Goal: Navigation & Orientation: Understand site structure

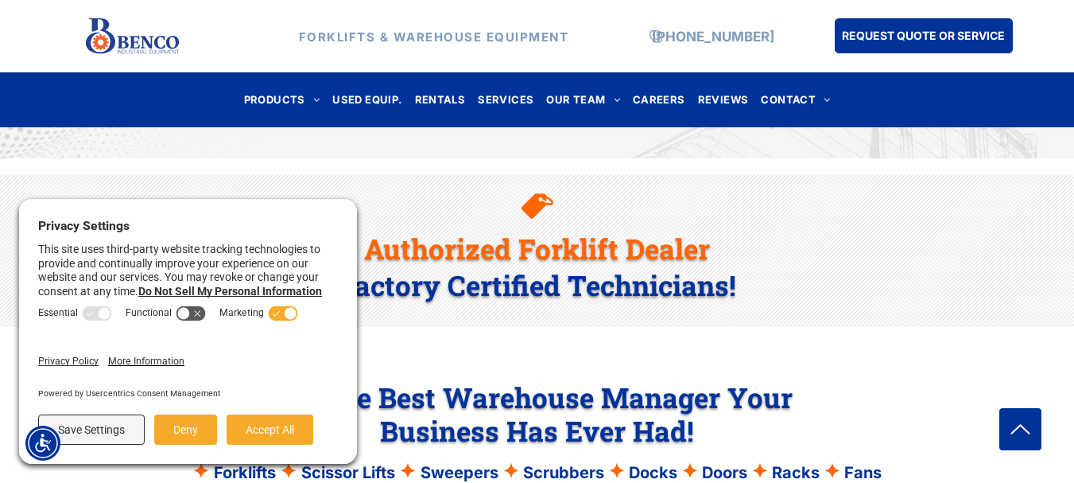
scroll to position [1113, 0]
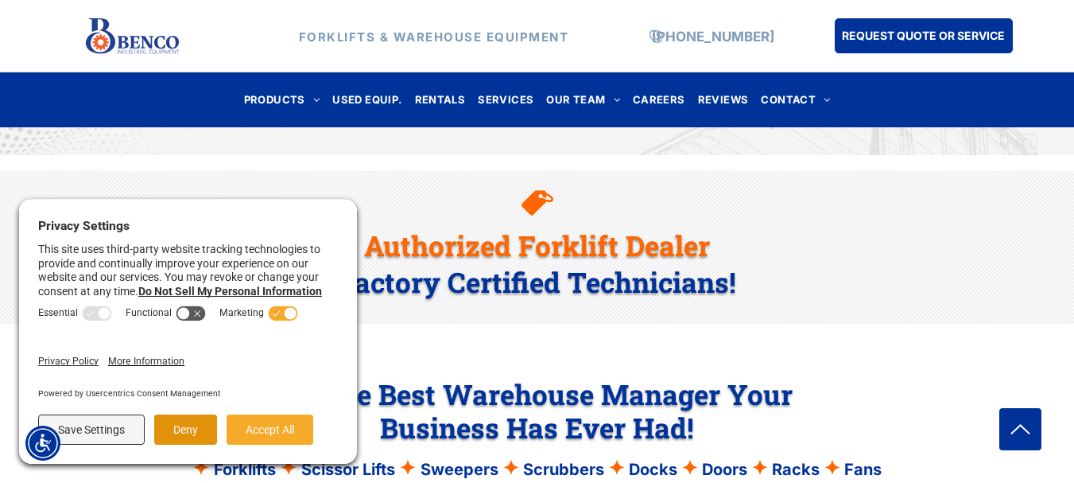
click at [165, 438] on button "Deny" at bounding box center [185, 429] width 63 height 30
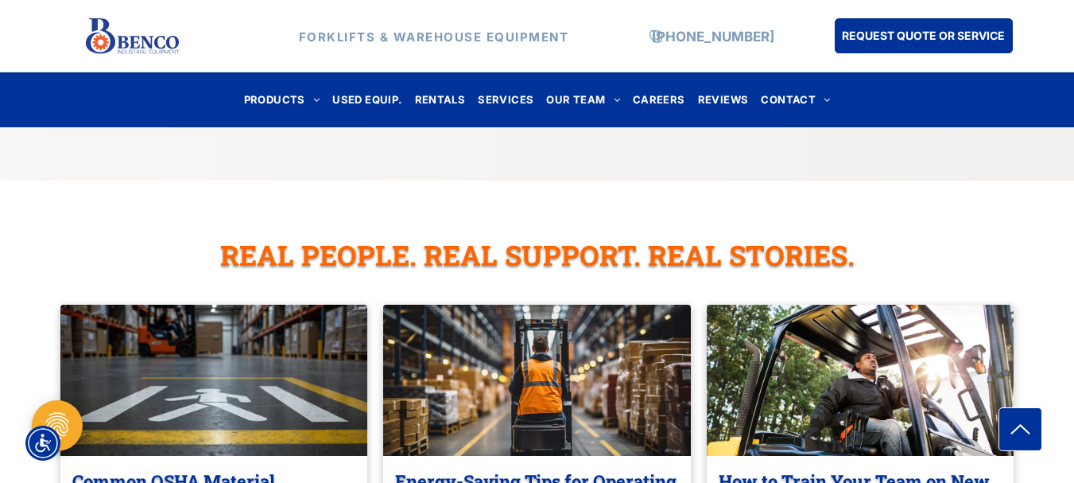
scroll to position [3101, 0]
